Goal: Task Accomplishment & Management: Manage account settings

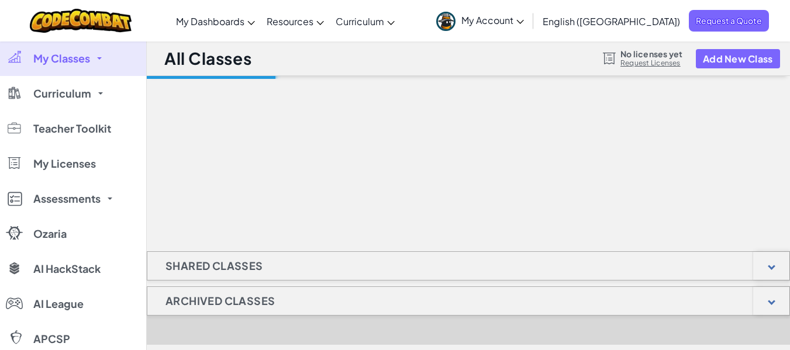
select select "[GEOGRAPHIC_DATA]"
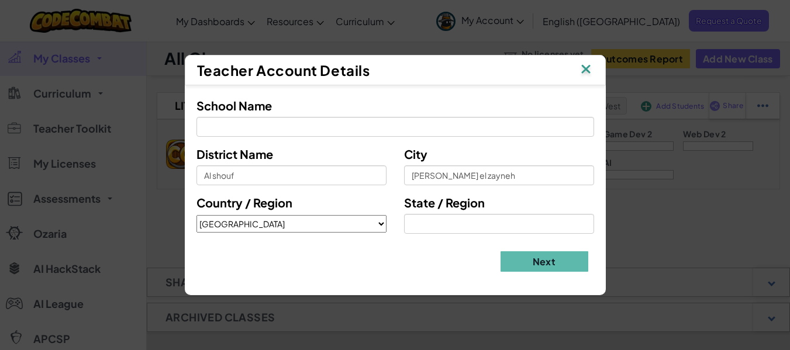
click at [589, 71] on img at bounding box center [585, 70] width 15 height 18
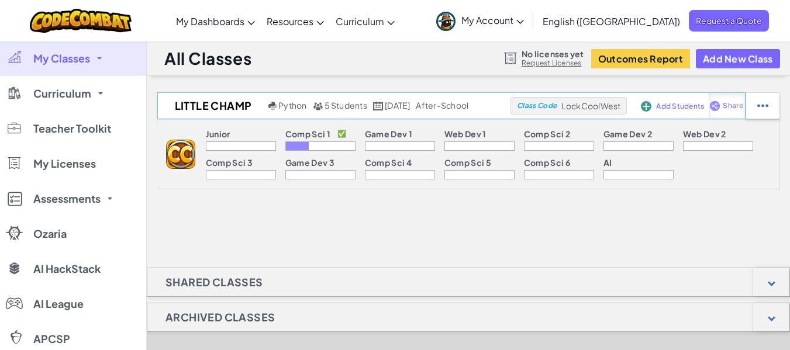
click at [745, 111] on div "Share" at bounding box center [727, 106] width 36 height 26
select select "write"
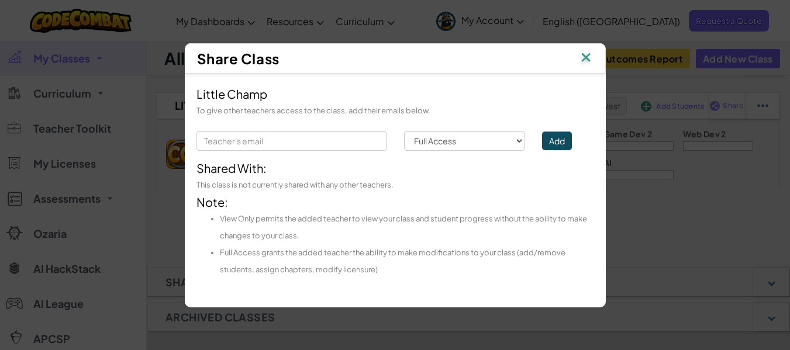
click at [593, 58] on div "Share Class" at bounding box center [395, 58] width 421 height 30
click at [589, 57] on img at bounding box center [585, 59] width 15 height 18
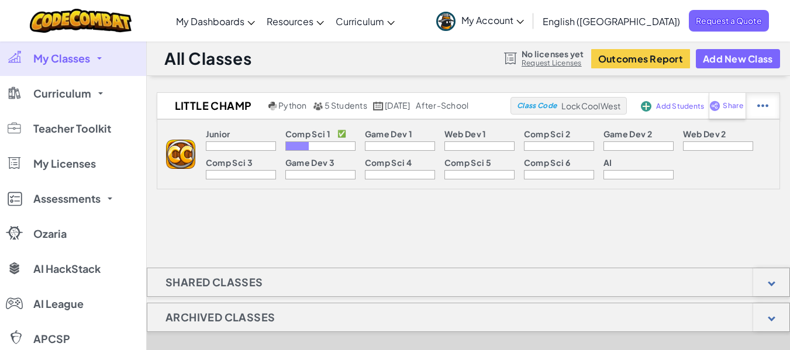
click at [778, 106] on div at bounding box center [762, 106] width 34 height 26
select select "blocks-and-code"
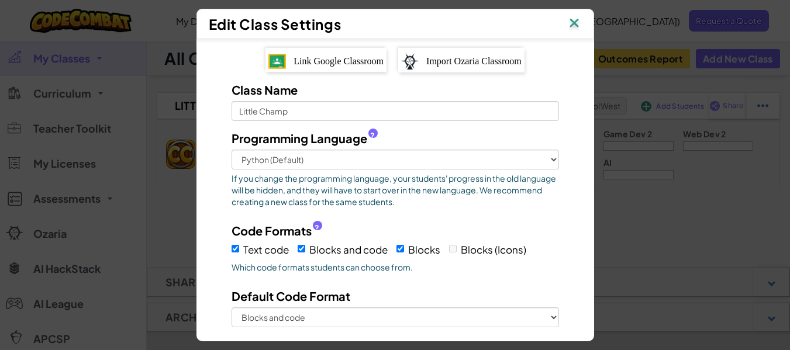
click at [576, 26] on img at bounding box center [574, 24] width 15 height 18
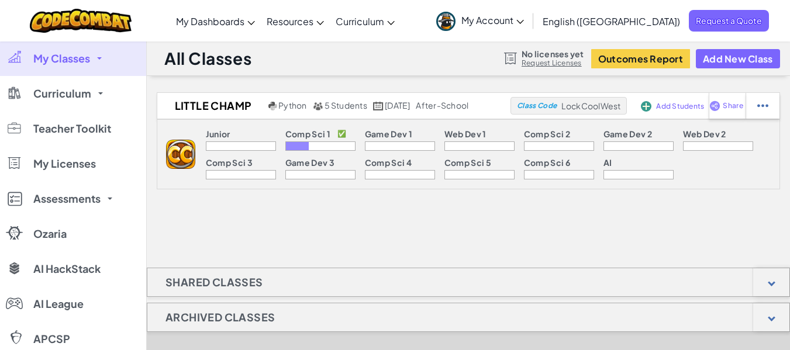
click at [689, 106] on span "Add Students" at bounding box center [680, 106] width 48 height 7
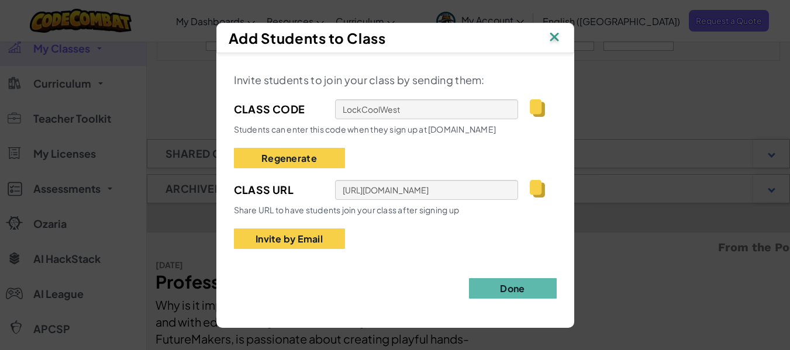
scroll to position [58, 0]
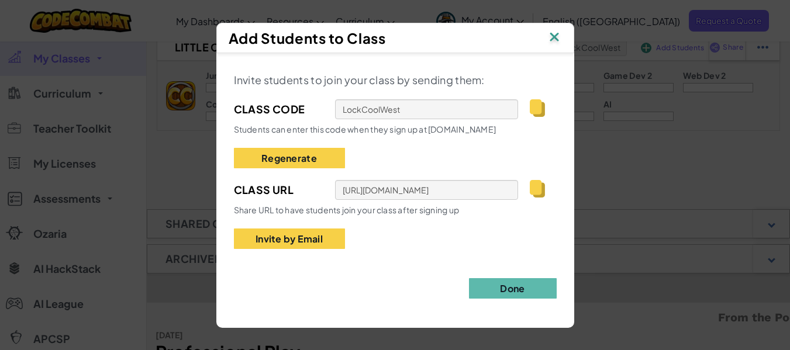
click at [535, 192] on img at bounding box center [537, 189] width 15 height 18
click at [535, 194] on img at bounding box center [537, 189] width 15 height 18
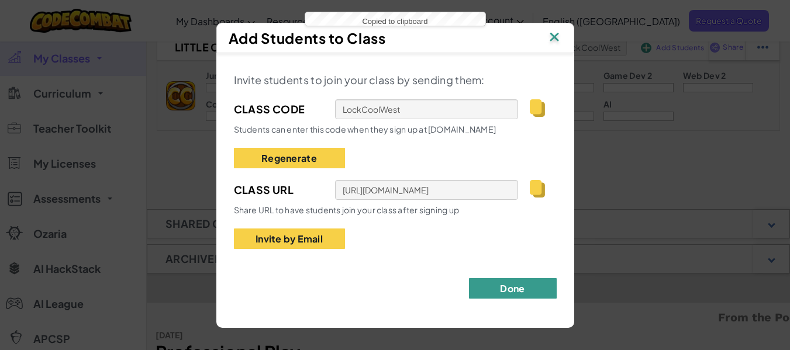
click at [512, 288] on button "Done" at bounding box center [513, 288] width 88 height 20
